Goal: Complete application form

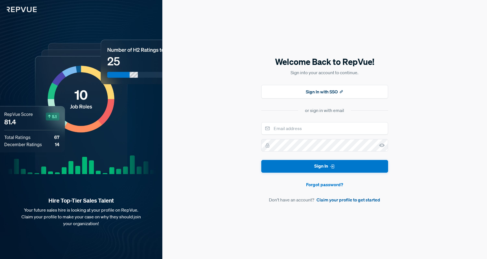
click at [342, 202] on link "Claim your profile to get started" at bounding box center [349, 199] width 64 height 7
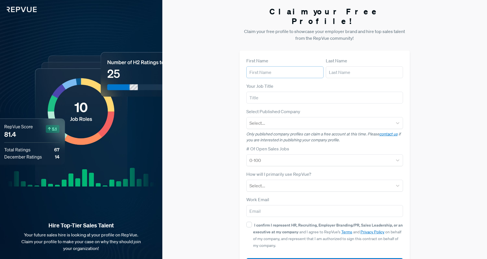
click at [276, 66] on input "text" at bounding box center [285, 72] width 77 height 12
type input "[GEOGRAPHIC_DATA]"
type input "[PERSON_NAME]"
type input "[EMAIL_ADDRESS][DOMAIN_NAME]"
click at [282, 92] on input "text" at bounding box center [325, 98] width 157 height 12
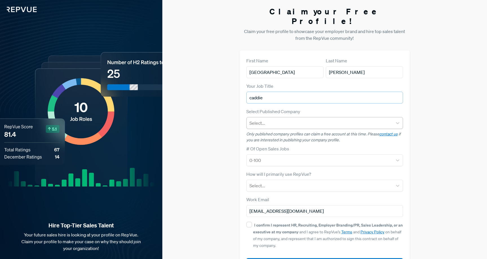
type input "caddie"
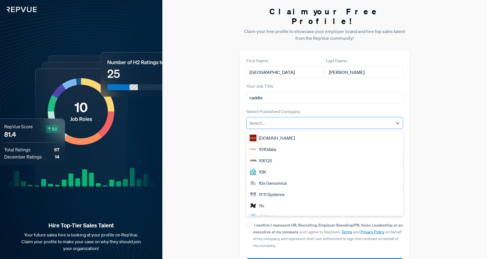
click at [284, 119] on div at bounding box center [320, 123] width 141 height 8
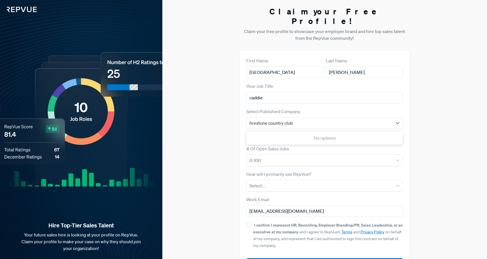
type input "firestone country club"
click at [221, 119] on div "Claim your Free Profile! Claim your free profile to showcase your employer bran…" at bounding box center [324, 142] width 325 height 284
click at [276, 92] on input "caddie" at bounding box center [325, 98] width 157 height 12
click at [224, 129] on div "Claim your Free Profile! Claim your free profile to showcase your employer bran…" at bounding box center [324, 142] width 325 height 284
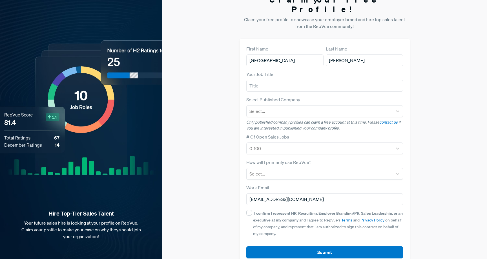
scroll to position [15, 0]
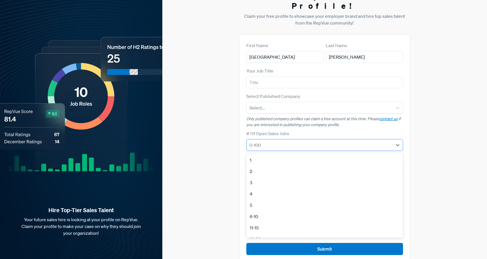
click at [265, 141] on div at bounding box center [320, 145] width 141 height 8
click at [267, 130] on label "# Of Open Sales Jobs" at bounding box center [268, 133] width 43 height 7
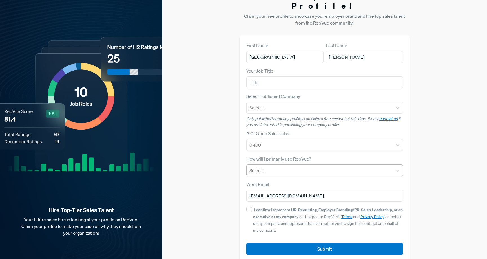
click at [269, 166] on div at bounding box center [320, 170] width 141 height 8
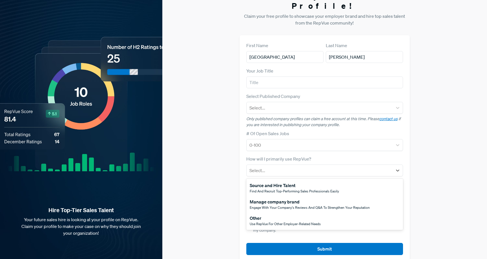
click at [281, 221] on span "Use RepVue for other employer-related needs" at bounding box center [285, 223] width 71 height 5
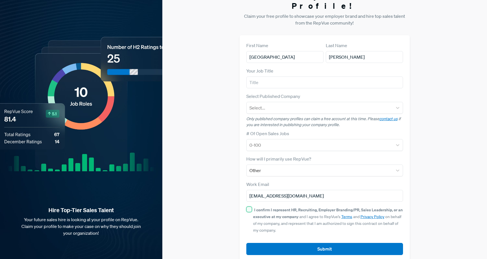
click at [248, 206] on input "I confirm I represent HR, Recruiting, Employer Branding/PR, Sales Leadership, o…" at bounding box center [250, 209] width 6 height 6
checkbox input "true"
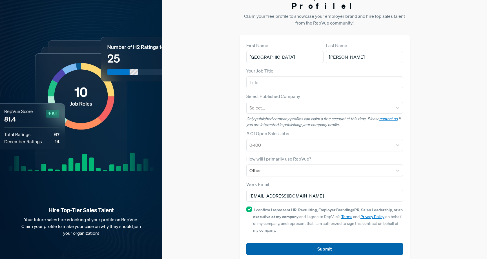
click at [308, 243] on button "Submit" at bounding box center [325, 249] width 157 height 12
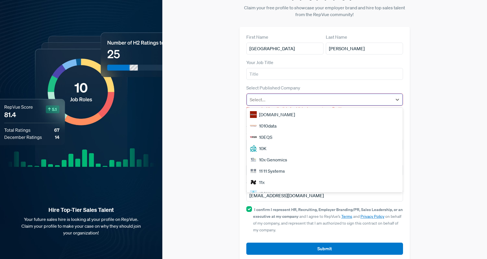
click at [290, 94] on div "Select..." at bounding box center [320, 99] width 146 height 10
click at [285, 143] on div "10K" at bounding box center [325, 148] width 157 height 11
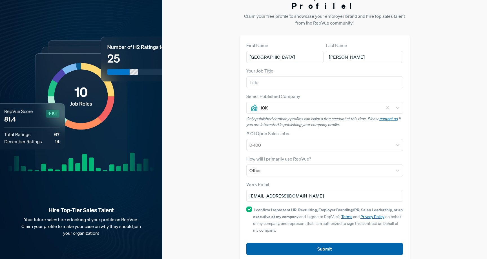
click at [298, 243] on button "Submit" at bounding box center [325, 249] width 157 height 12
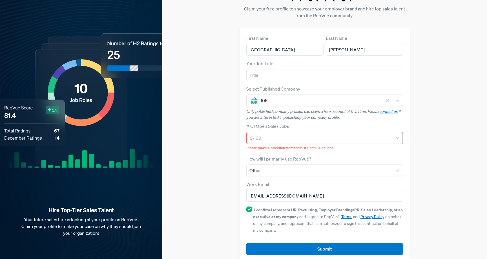
click at [278, 134] on div at bounding box center [320, 138] width 140 height 8
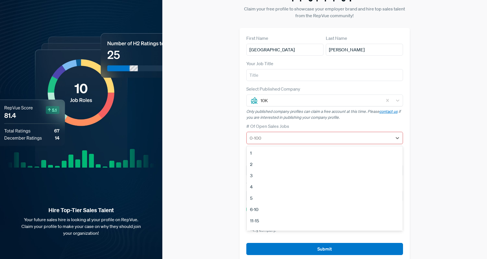
click at [278, 181] on div "4" at bounding box center [325, 186] width 157 height 11
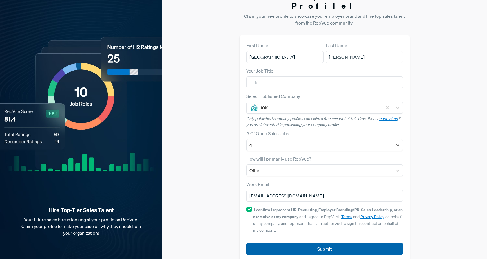
click at [296, 243] on button "Submit" at bounding box center [325, 249] width 157 height 12
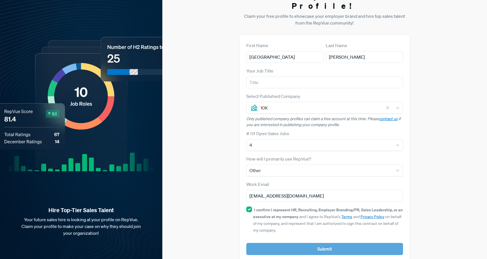
scroll to position [22, 0]
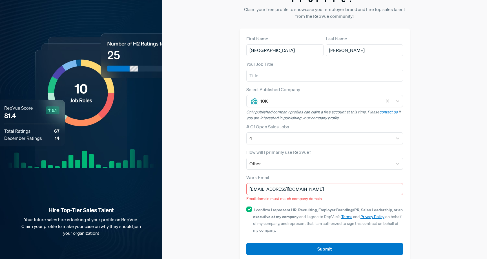
click at [281, 183] on input "[EMAIL_ADDRESS][DOMAIN_NAME]" at bounding box center [325, 189] width 157 height 12
click at [228, 157] on div "Claim your Free Profile! Claim your free profile to showcase your employer bran…" at bounding box center [324, 123] width 325 height 291
